Goal: Navigation & Orientation: Find specific page/section

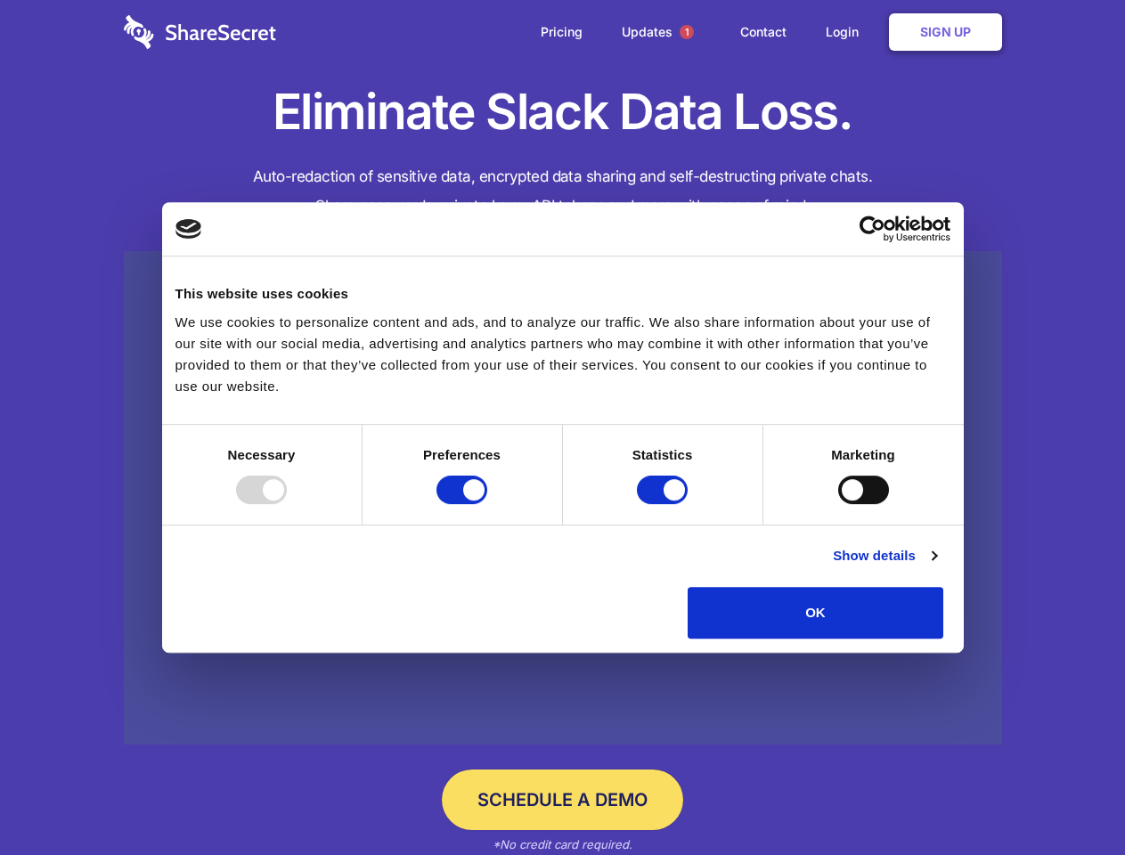
click at [287, 504] on div at bounding box center [261, 490] width 51 height 29
click at [487, 504] on input "Preferences" at bounding box center [462, 490] width 51 height 29
checkbox input "false"
click at [665, 504] on input "Statistics" at bounding box center [662, 490] width 51 height 29
checkbox input "false"
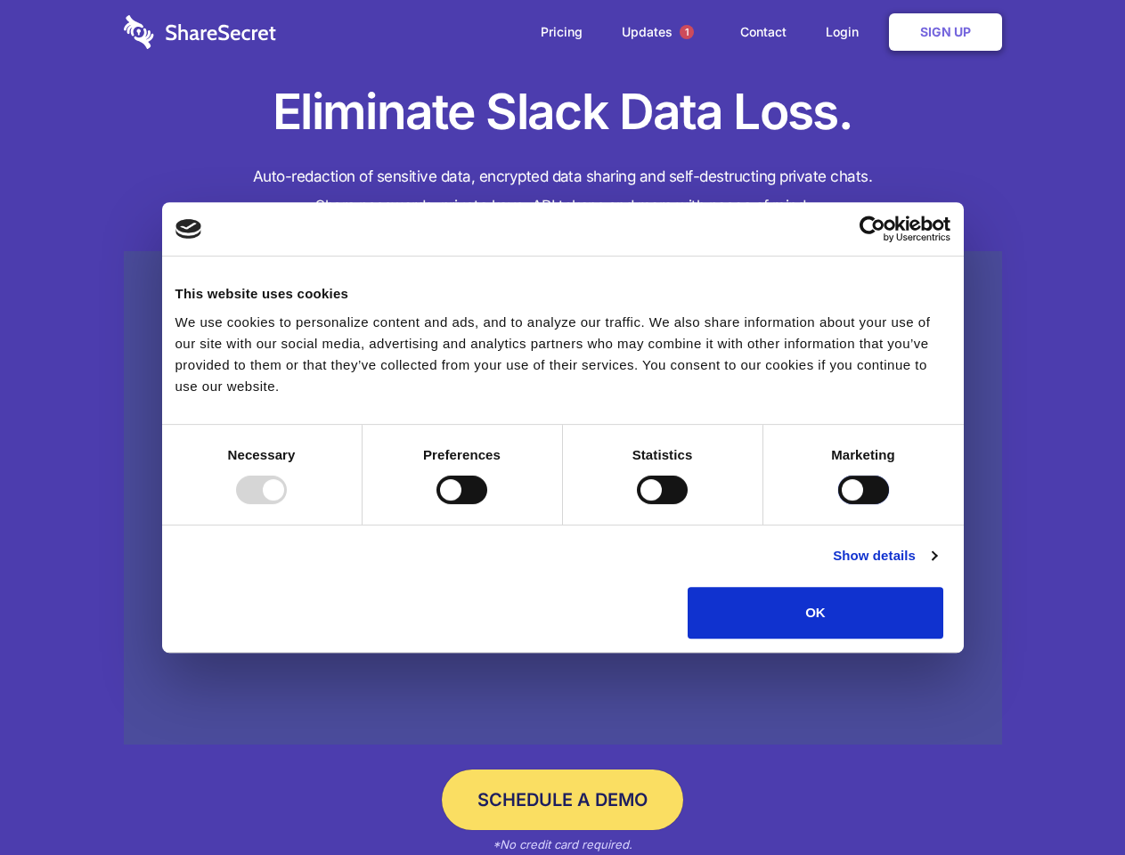
click at [839, 504] on input "Marketing" at bounding box center [864, 490] width 51 height 29
checkbox input "true"
click at [937, 567] on link "Show details" at bounding box center [884, 555] width 103 height 21
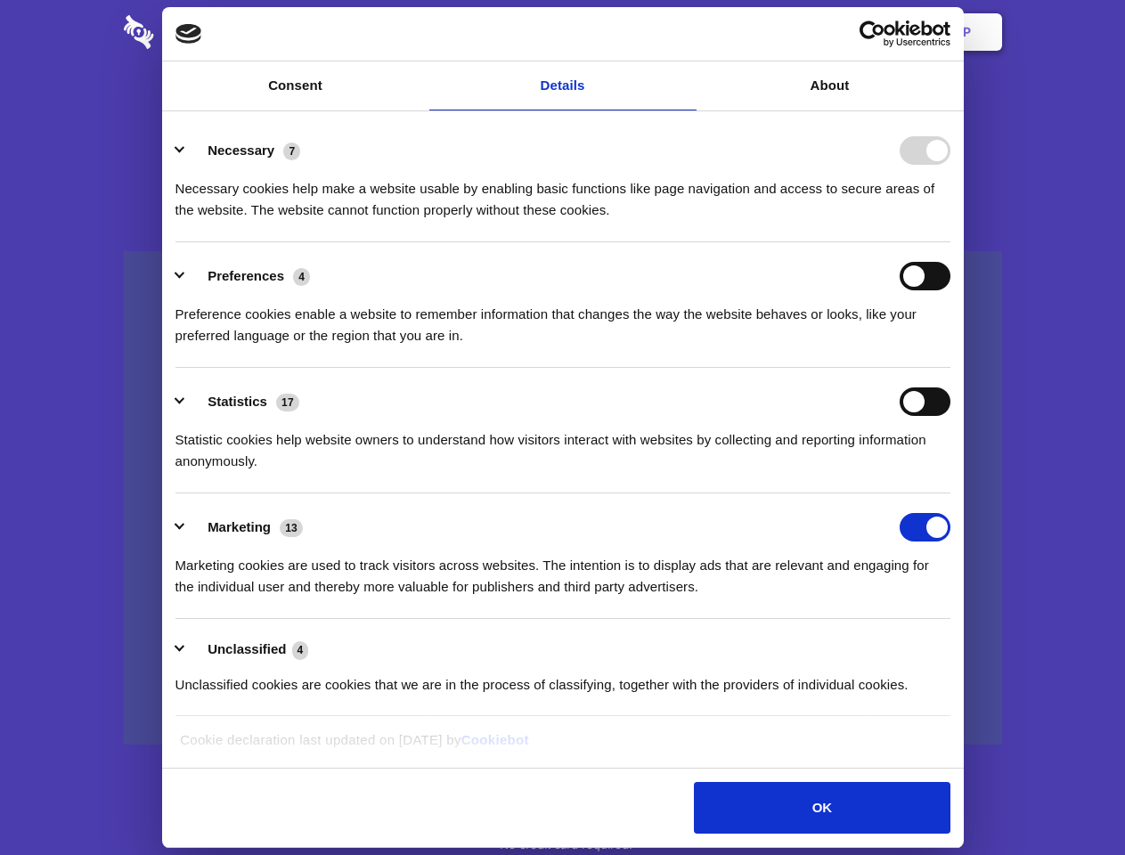
click at [951, 221] on div "Necessary 7 Necessary cookies help make a website usable by enabling basic func…" at bounding box center [563, 178] width 775 height 85
click at [686, 32] on span "1" at bounding box center [687, 32] width 14 height 14
